Goal: Use online tool/utility: Utilize a website feature to perform a specific function

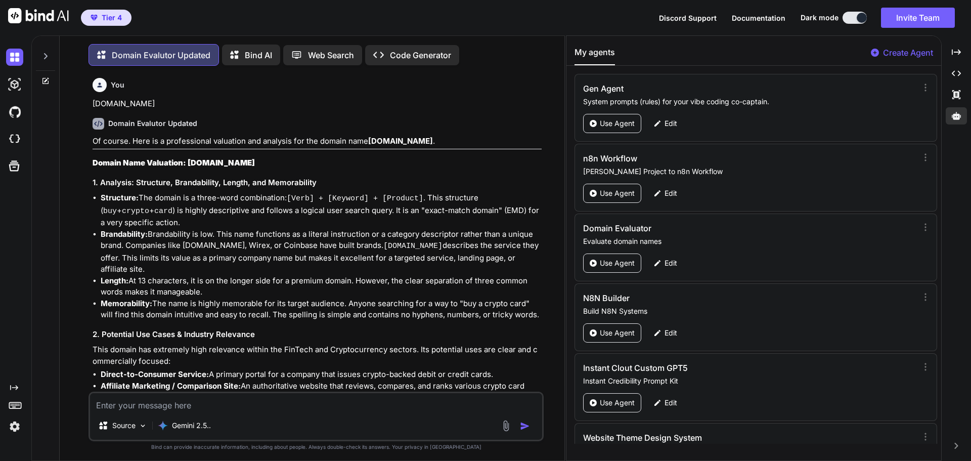
click at [189, 404] on textarea at bounding box center [316, 402] width 452 height 18
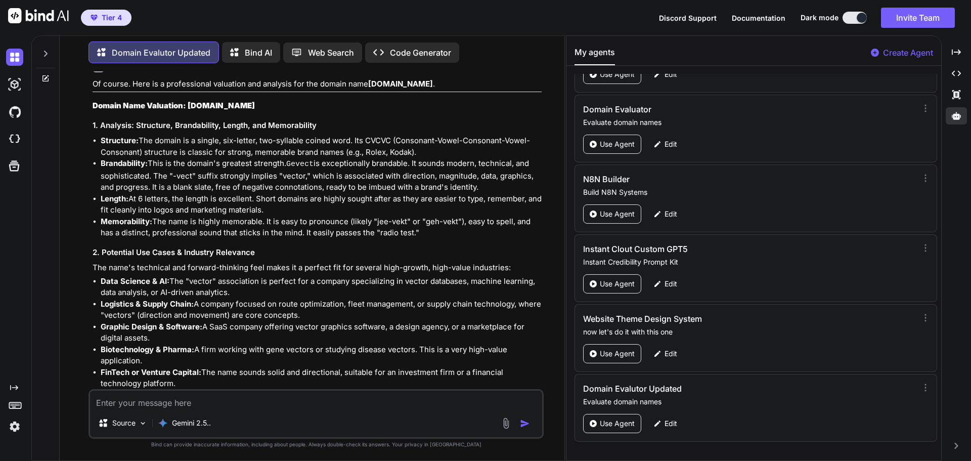
paste textarea "[DOMAIN_NAME]"
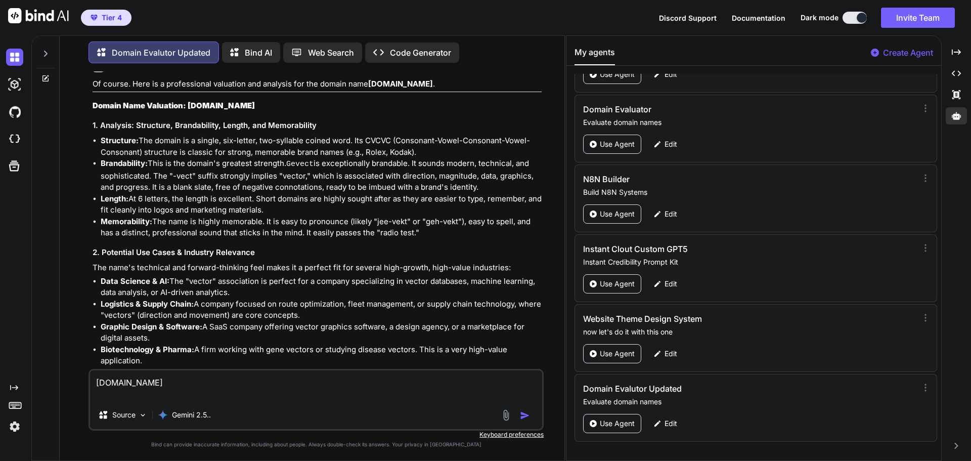
type textarea "[DOMAIN_NAME]"
click at [531, 417] on button "button" at bounding box center [527, 415] width 14 height 10
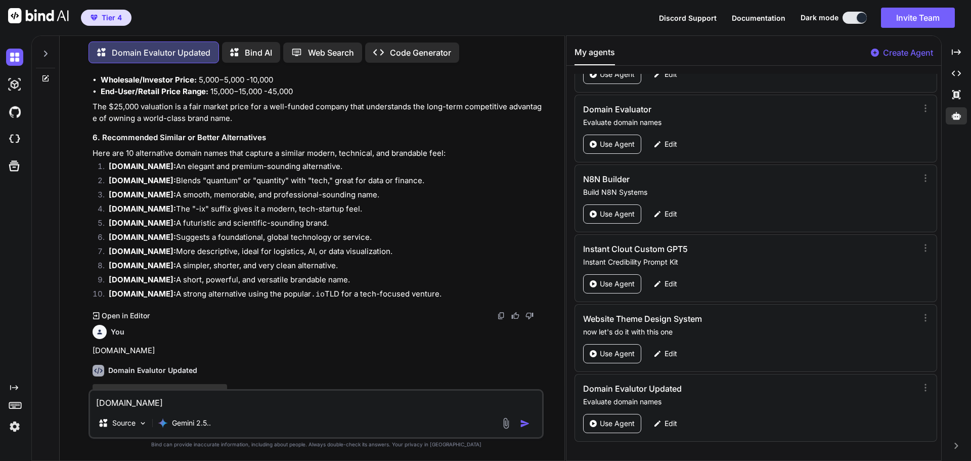
scroll to position [3468, 0]
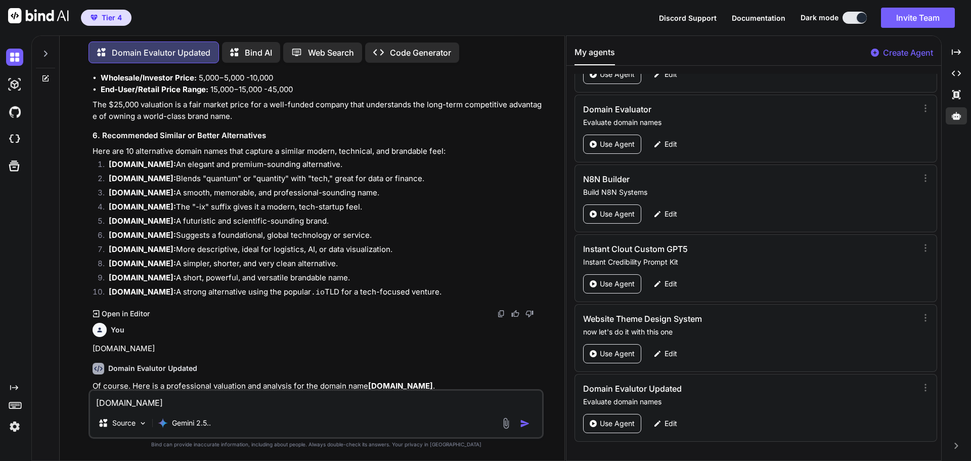
click at [314, 402] on h3 "Domain Name Valuation: [DOMAIN_NAME]" at bounding box center [317, 408] width 449 height 12
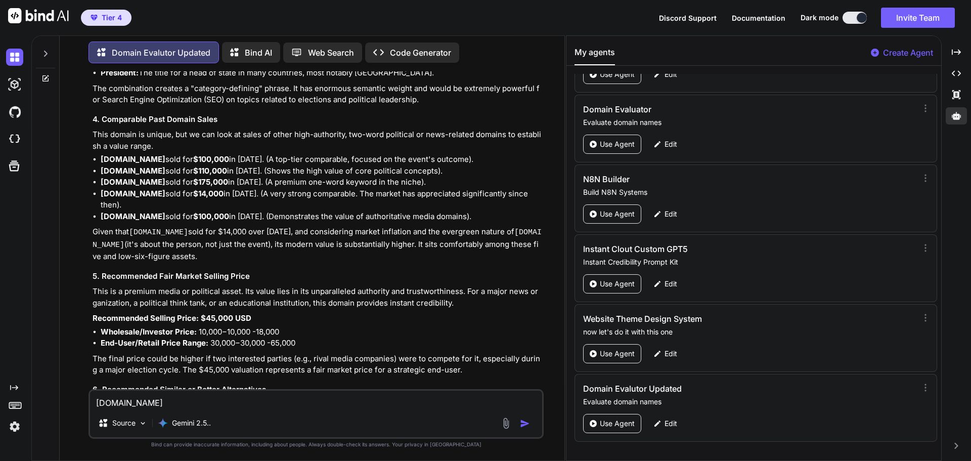
scroll to position [4206, 0]
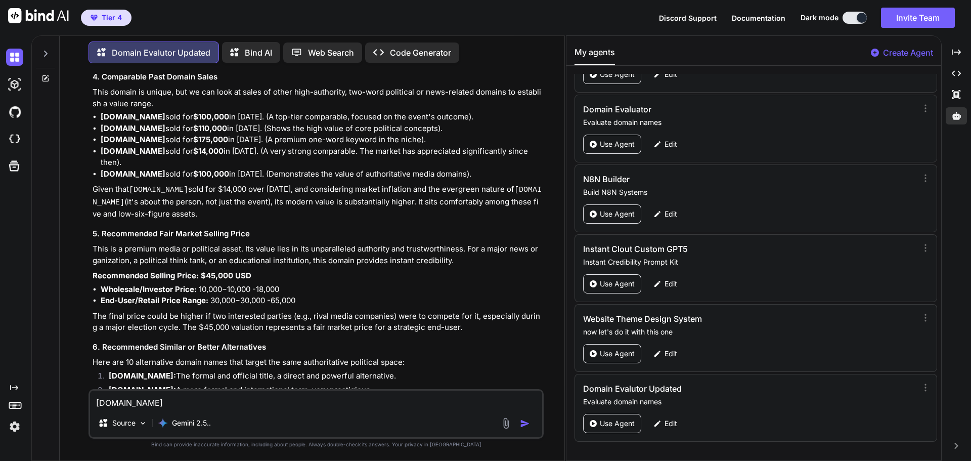
click at [153, 404] on textarea "[DOMAIN_NAME]" at bounding box center [316, 400] width 452 height 18
paste textarea "[DOMAIN_NAME]"
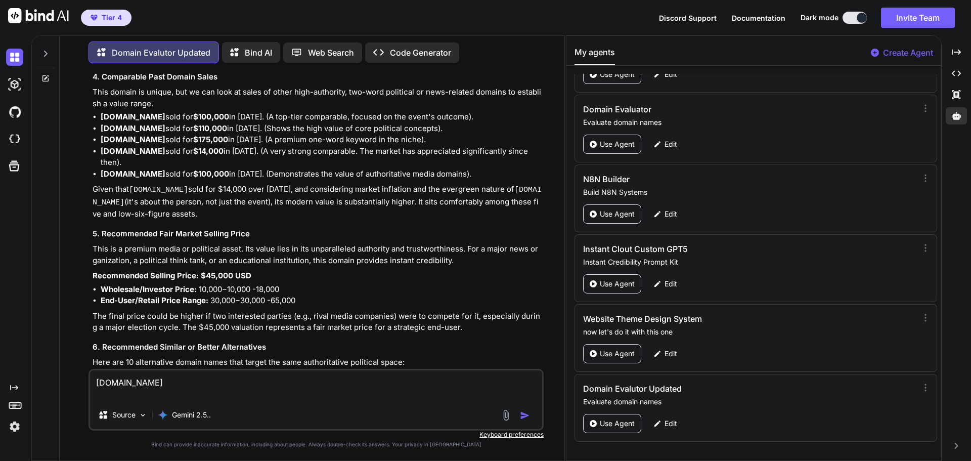
type textarea "[DOMAIN_NAME]"
click at [524, 417] on img "button" at bounding box center [525, 415] width 10 height 10
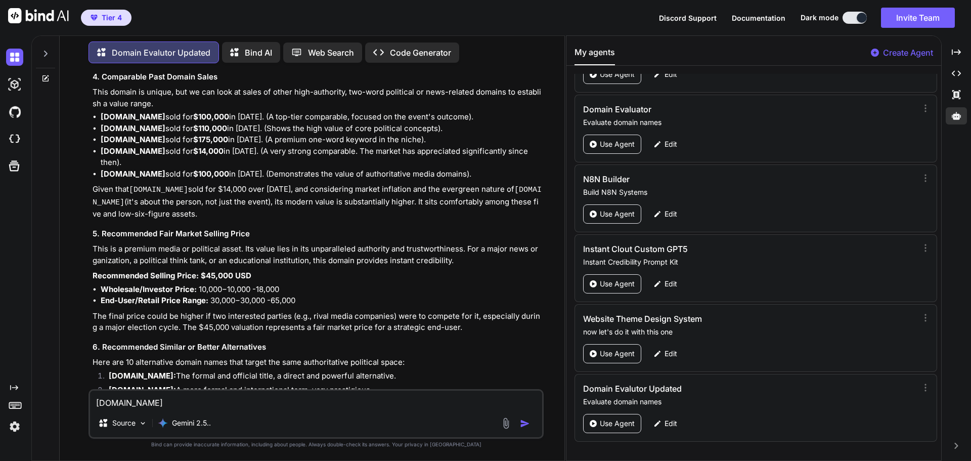
scroll to position [4415, 0]
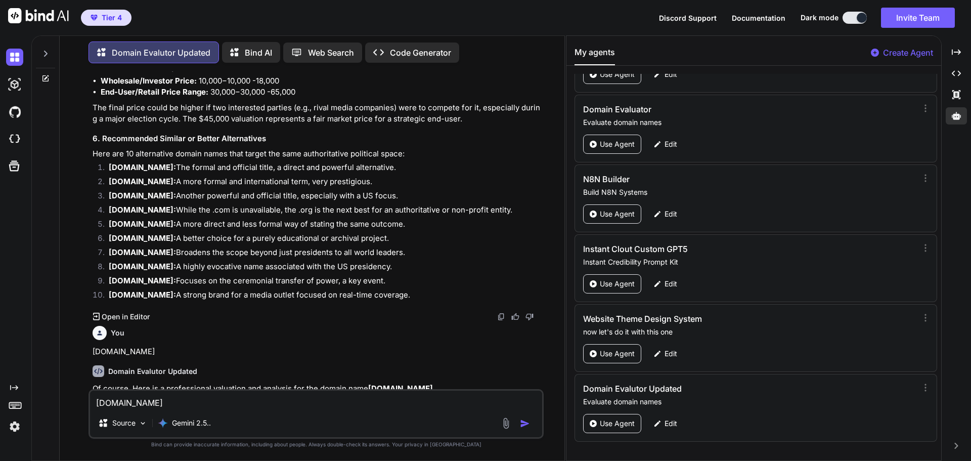
click at [140, 402] on textarea "[DOMAIN_NAME]" at bounding box center [316, 400] width 452 height 18
paste textarea "[DOMAIN_NAME]"
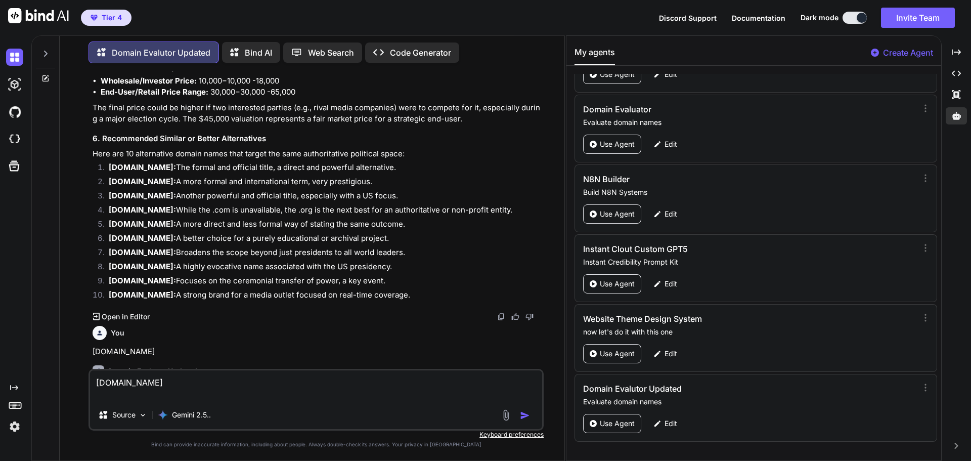
type textarea "[DOMAIN_NAME]"
click at [522, 416] on img "button" at bounding box center [525, 415] width 10 height 10
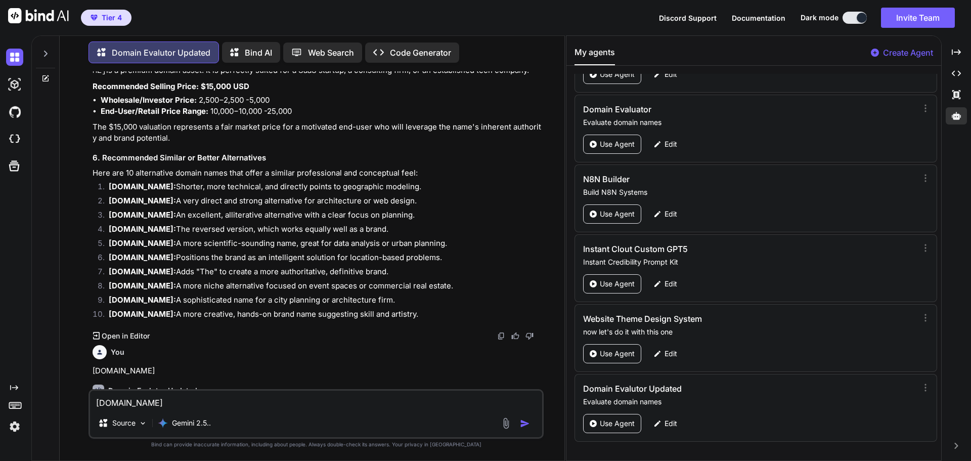
scroll to position [5309, 0]
